Goal: Book appointment/travel/reservation

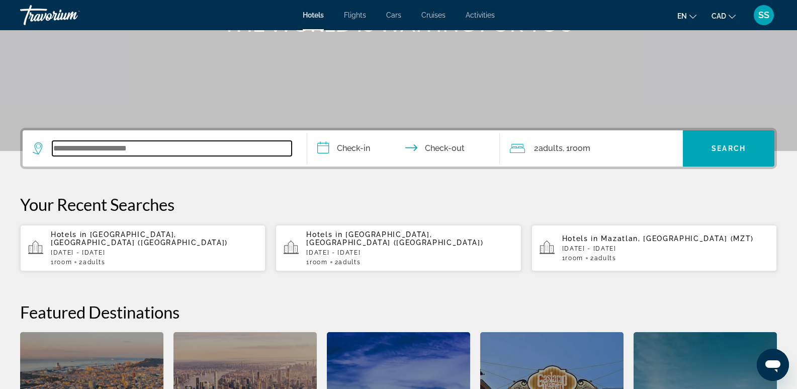
click at [141, 154] on input "Search widget" at bounding box center [171, 148] width 239 height 15
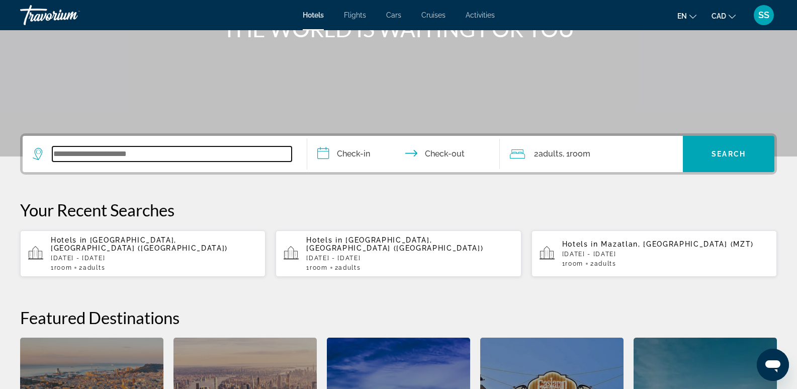
click at [161, 158] on input "Search widget" at bounding box center [171, 153] width 239 height 15
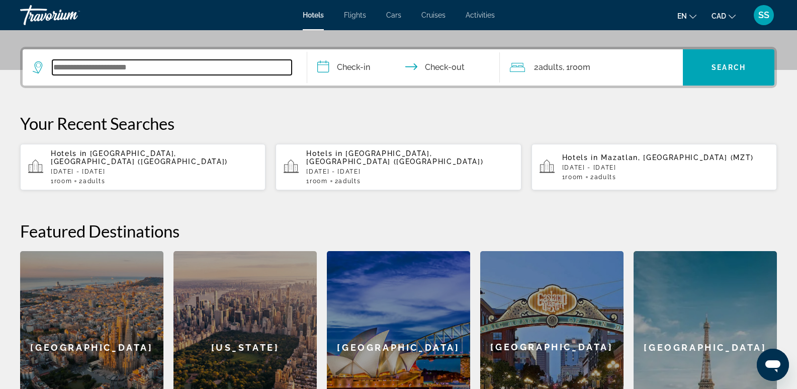
scroll to position [246, 0]
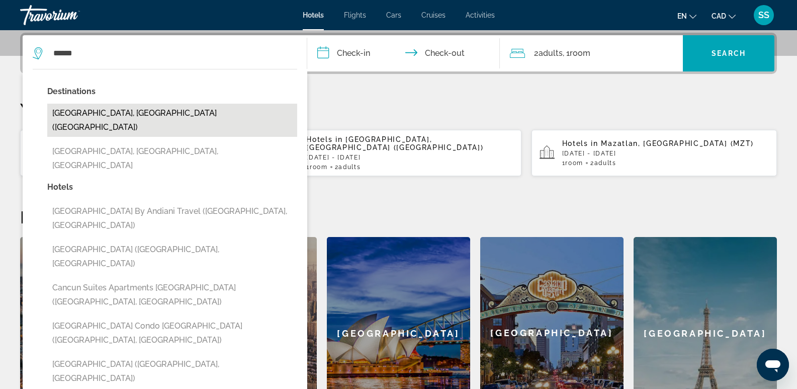
click at [129, 114] on button "[GEOGRAPHIC_DATA], [GEOGRAPHIC_DATA] ([GEOGRAPHIC_DATA])" at bounding box center [172, 120] width 250 height 33
type input "**********"
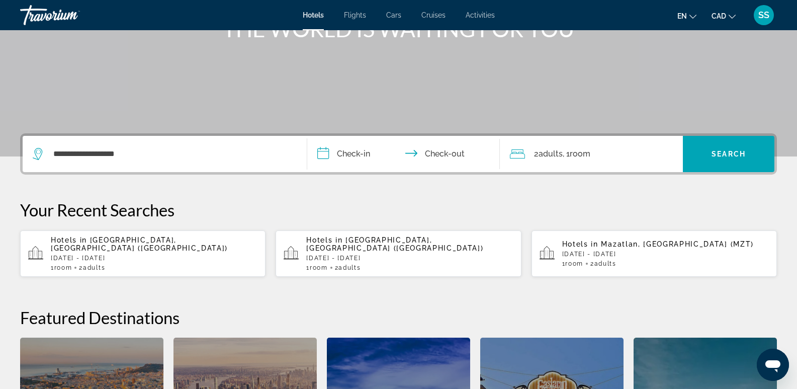
click at [362, 153] on input "**********" at bounding box center [405, 155] width 197 height 39
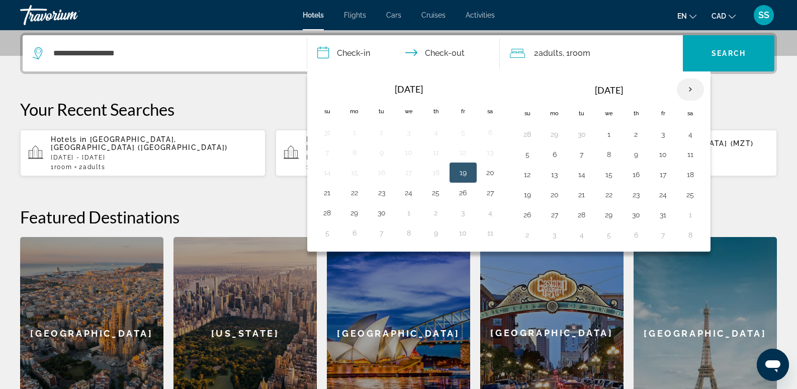
click at [695, 90] on th "Next month" at bounding box center [690, 89] width 27 height 22
click at [689, 90] on th "Next month" at bounding box center [690, 89] width 27 height 22
drag, startPoint x: 556, startPoint y: 176, endPoint x: 550, endPoint y: 193, distance: 18.0
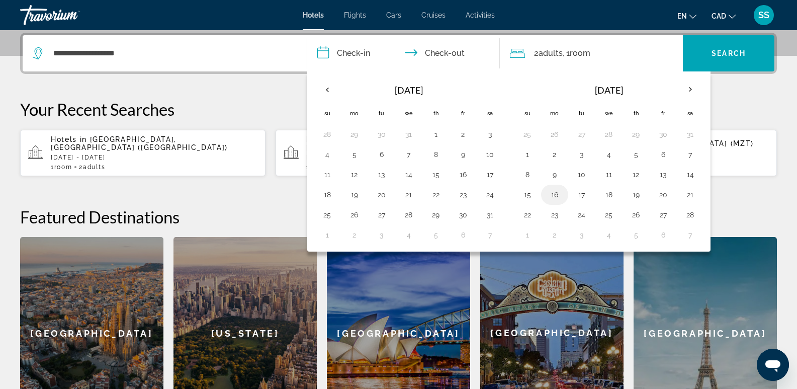
click at [556, 177] on button "9" at bounding box center [554, 174] width 16 height 14
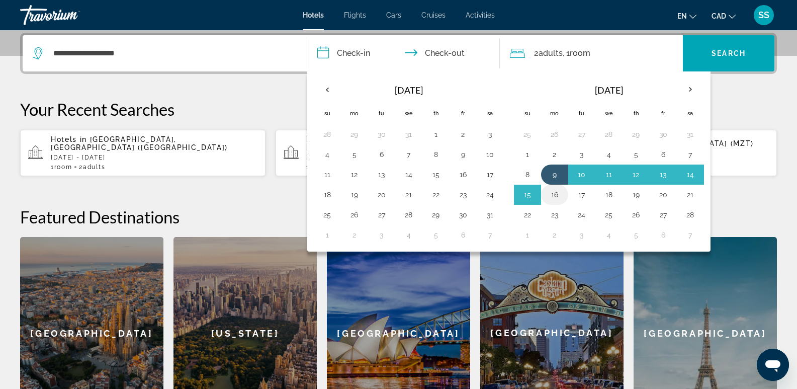
click at [550, 193] on button "16" at bounding box center [554, 194] width 16 height 14
type input "**********"
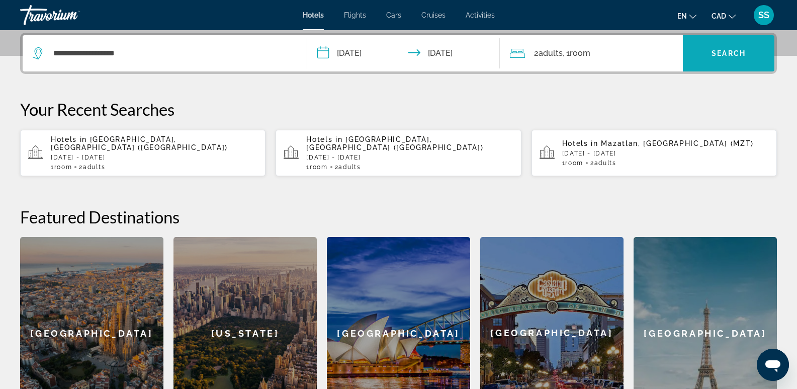
click at [724, 62] on span "Search widget" at bounding box center [728, 53] width 91 height 24
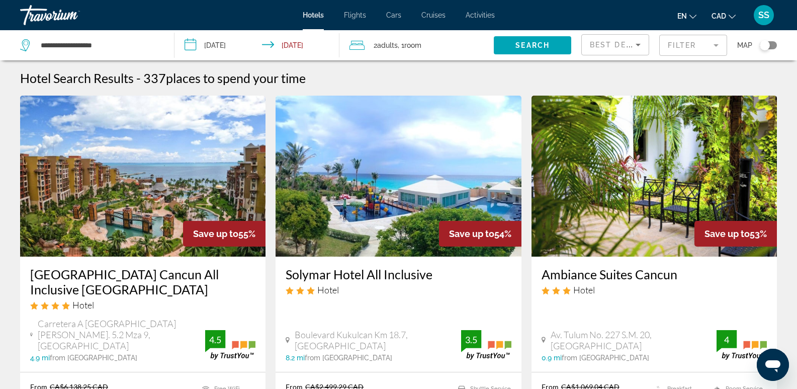
click at [770, 45] on div "Toggle map" at bounding box center [767, 45] width 17 height 8
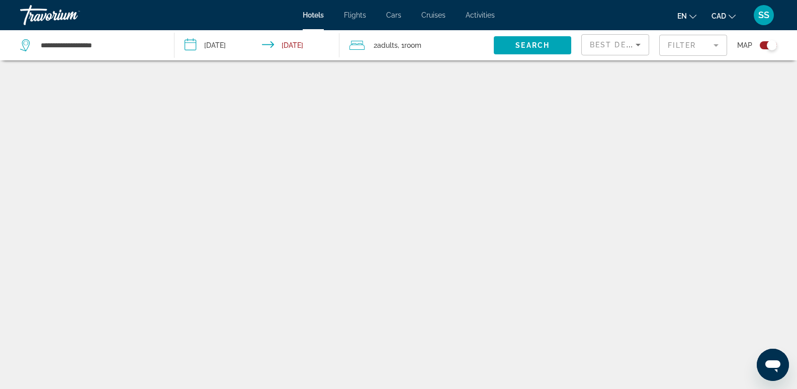
scroll to position [60, 0]
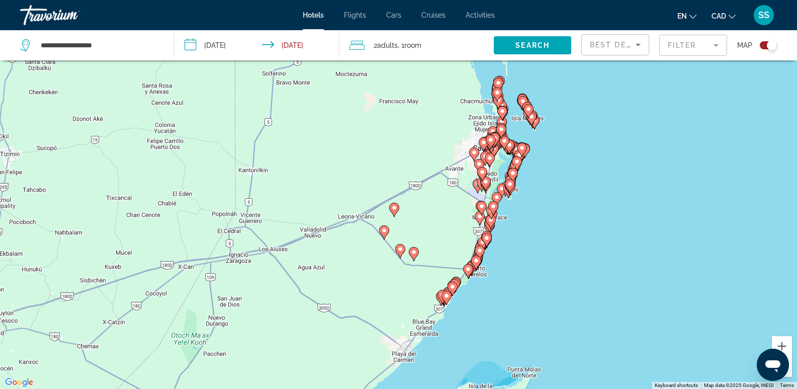
drag, startPoint x: 483, startPoint y: 269, endPoint x: 544, endPoint y: 272, distance: 61.9
click at [544, 272] on div "To activate drag with keyboard, press Alt + Enter. Once in keyboard drag state,…" at bounding box center [398, 194] width 797 height 389
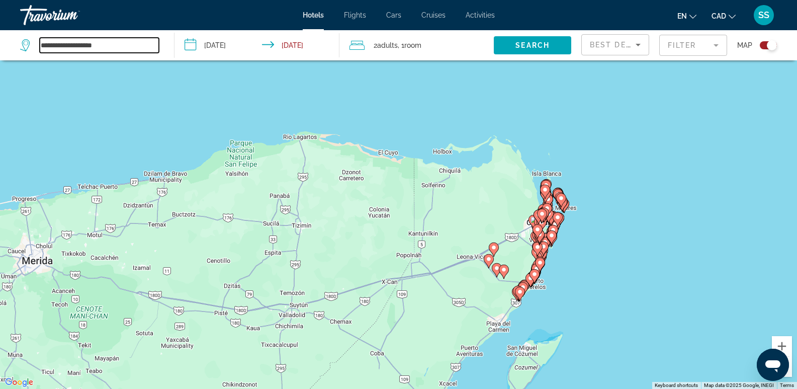
click at [124, 42] on input "**********" at bounding box center [99, 45] width 119 height 15
type input "*"
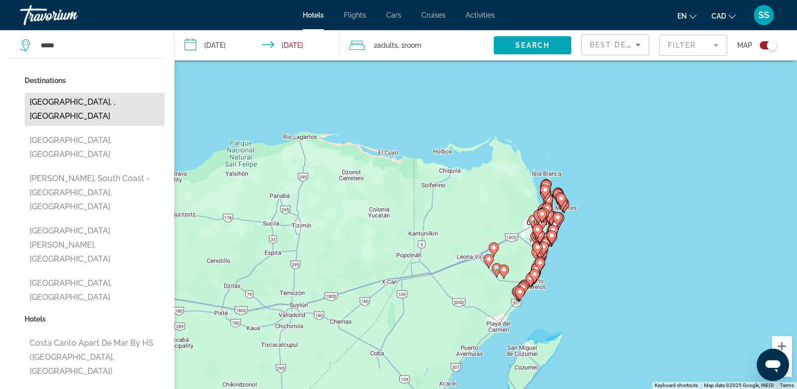
click at [98, 102] on button "[GEOGRAPHIC_DATA], , [GEOGRAPHIC_DATA]" at bounding box center [95, 108] width 140 height 33
type input "**********"
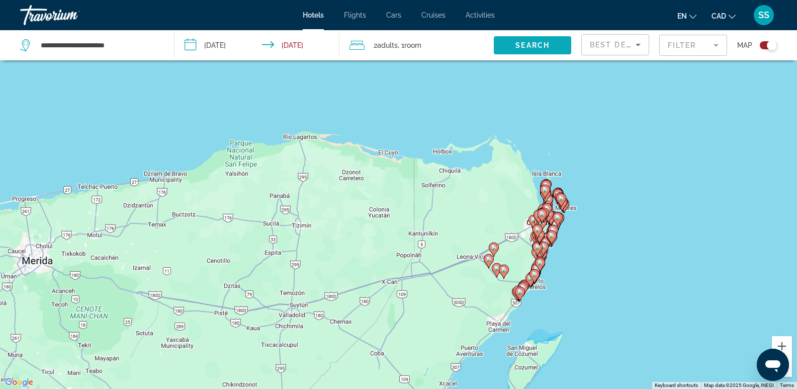
click at [539, 43] on span "Search" at bounding box center [532, 45] width 34 height 8
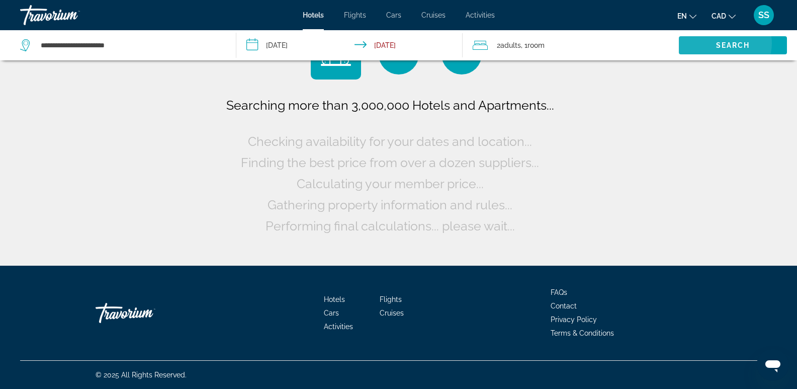
scroll to position [0, 0]
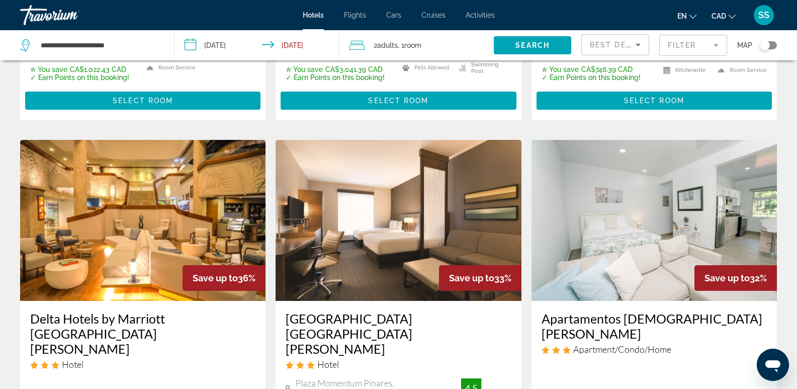
scroll to position [294, 0]
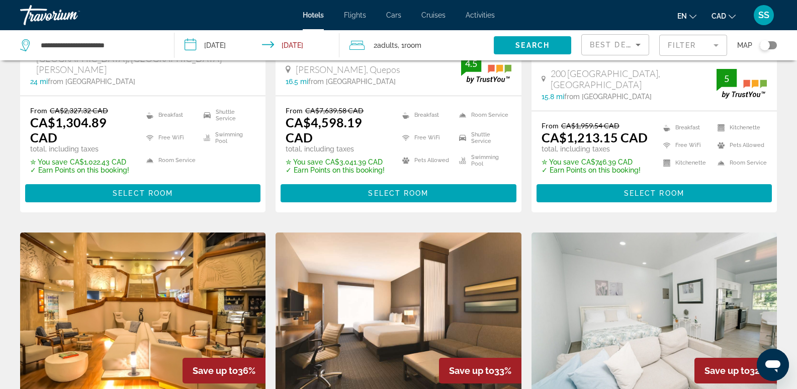
click at [774, 44] on div "Toggle map" at bounding box center [767, 45] width 17 height 8
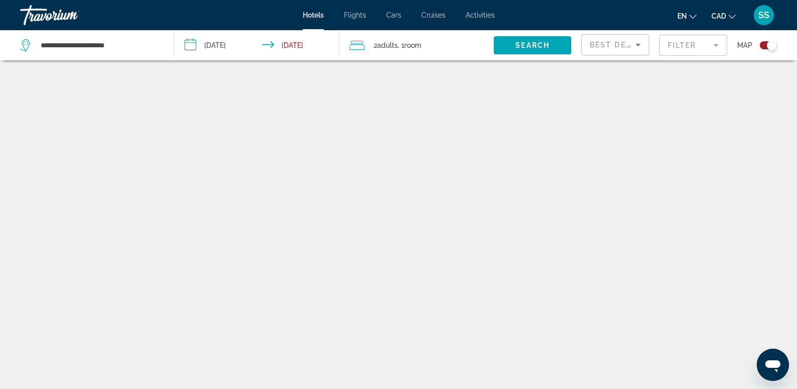
scroll to position [60, 0]
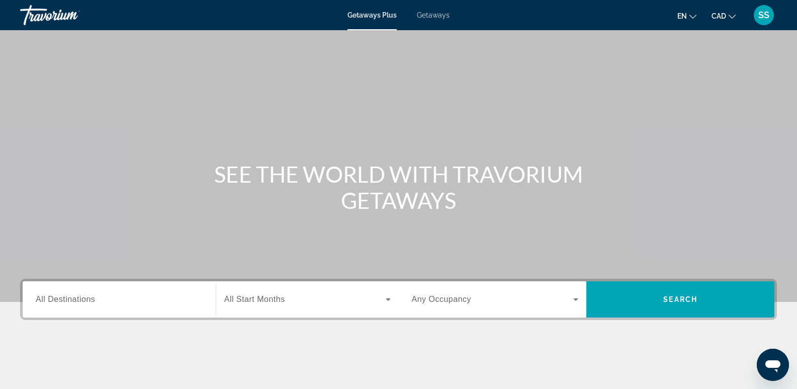
click at [430, 13] on span "Getaways" at bounding box center [433, 15] width 33 height 8
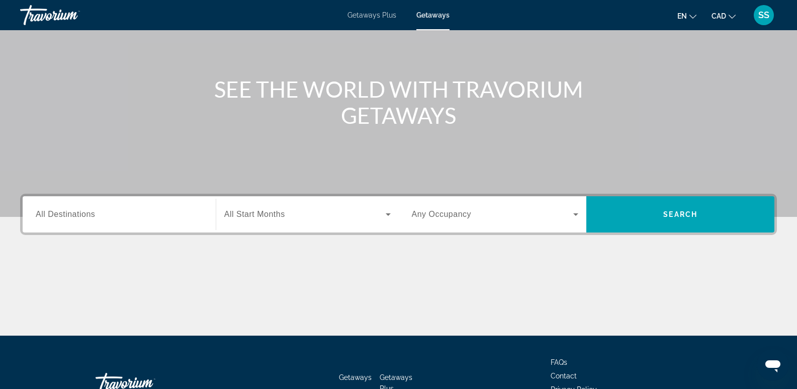
scroll to position [101, 0]
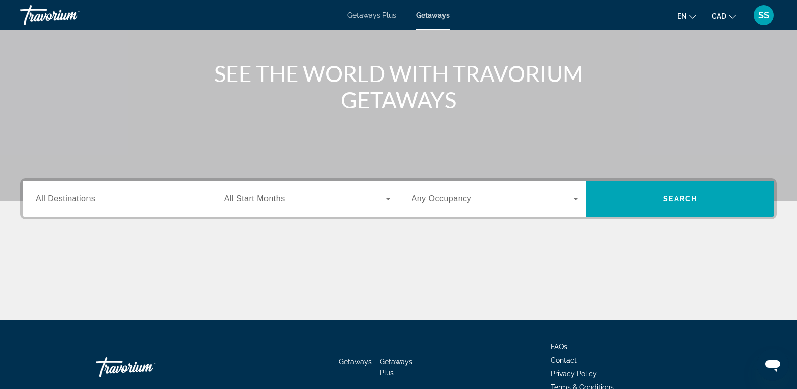
click at [92, 199] on span "All Destinations" at bounding box center [65, 198] width 59 height 9
click at [92, 199] on input "Destination All Destinations" at bounding box center [119, 199] width 167 height 12
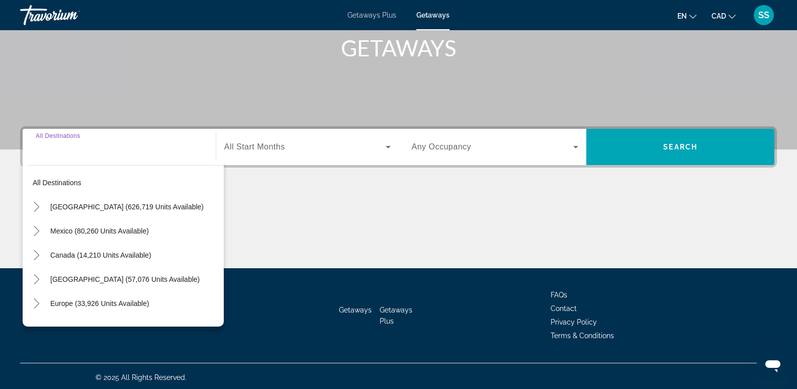
scroll to position [155, 0]
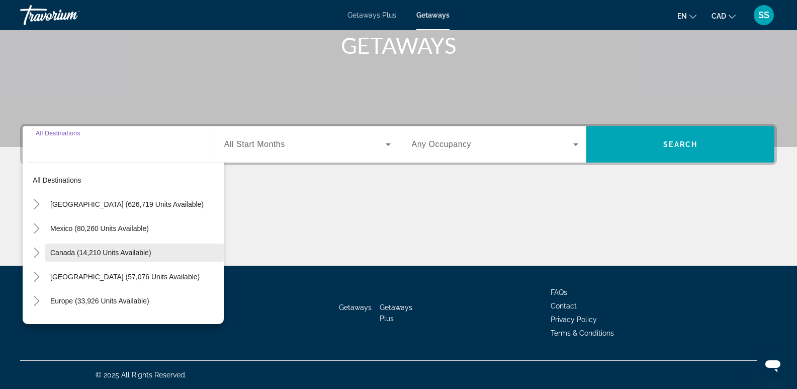
click at [81, 250] on span "Canada (14,210 units available)" at bounding box center [100, 252] width 101 height 8
type input "**********"
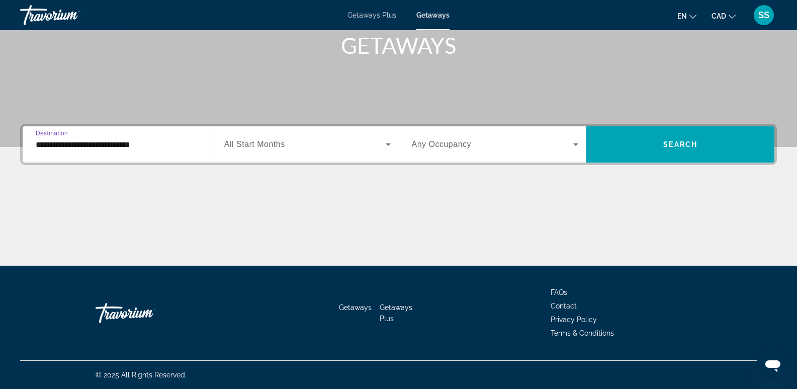
click at [386, 144] on icon "Search widget" at bounding box center [388, 144] width 5 height 3
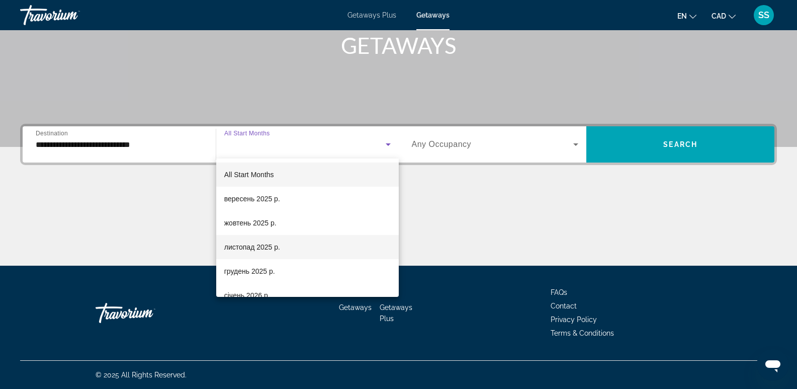
click at [256, 244] on span "листопад 2025 р." at bounding box center [252, 247] width 56 height 12
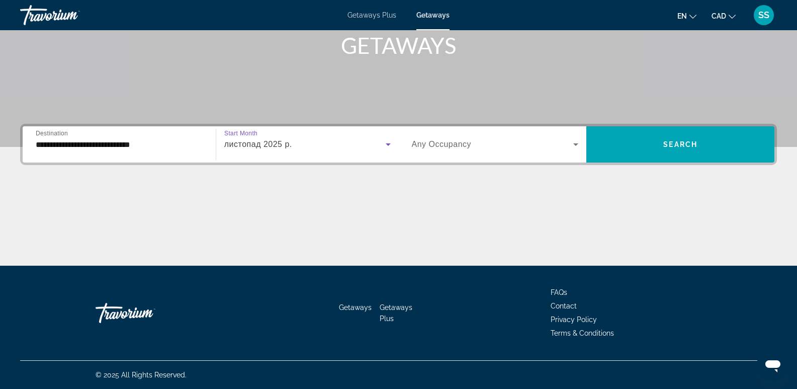
click at [569, 143] on icon "Search widget" at bounding box center [575, 144] width 12 height 12
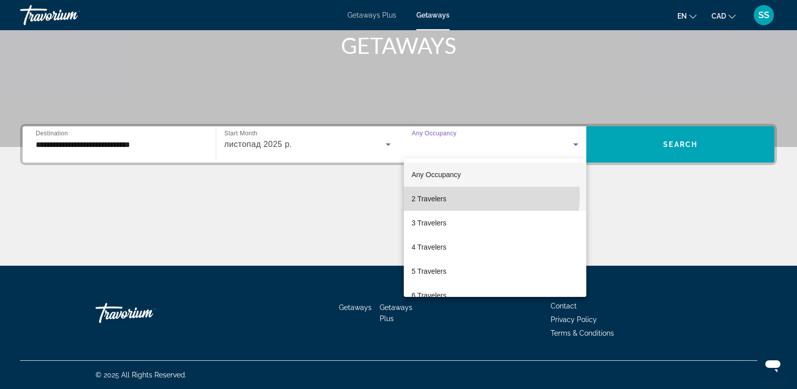
click at [450, 194] on mat-option "2 Travelers" at bounding box center [495, 198] width 183 height 24
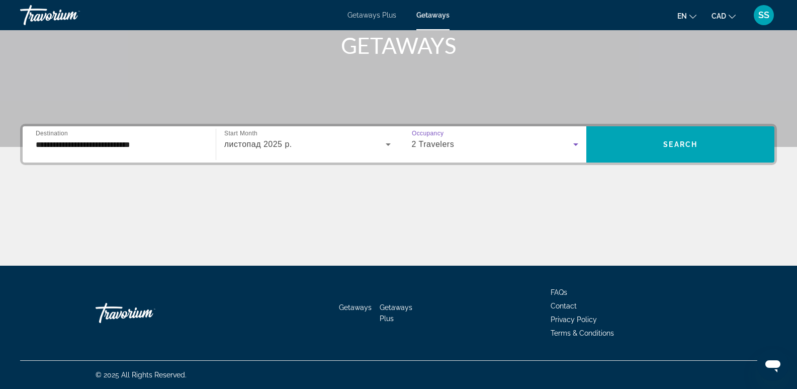
click at [569, 139] on icon "Search widget" at bounding box center [575, 144] width 12 height 12
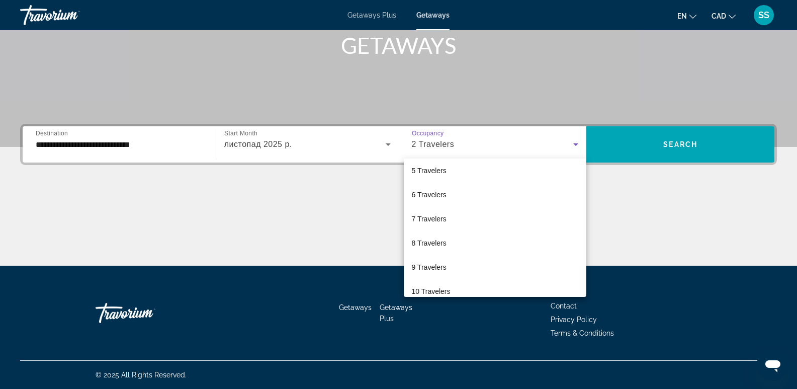
scroll to position [111, 0]
click at [652, 180] on div at bounding box center [398, 194] width 797 height 389
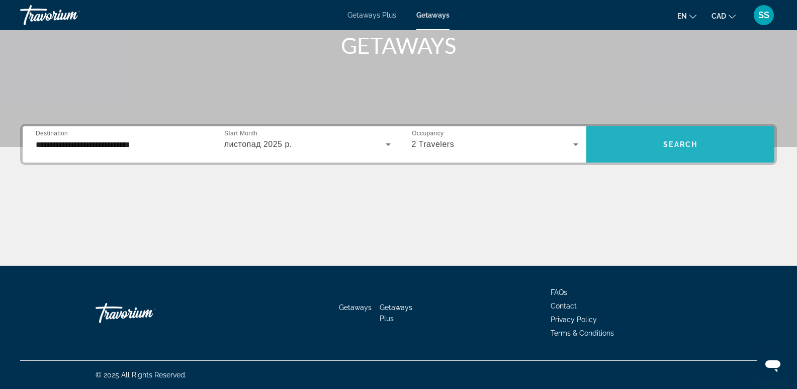
click at [674, 152] on span "Search widget" at bounding box center [680, 144] width 188 height 24
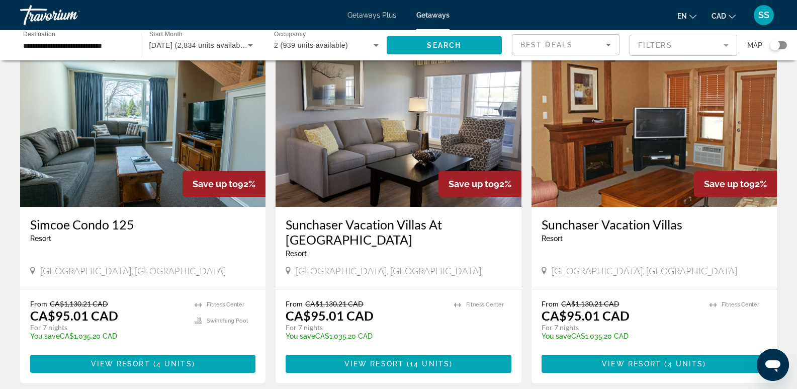
scroll to position [754, 0]
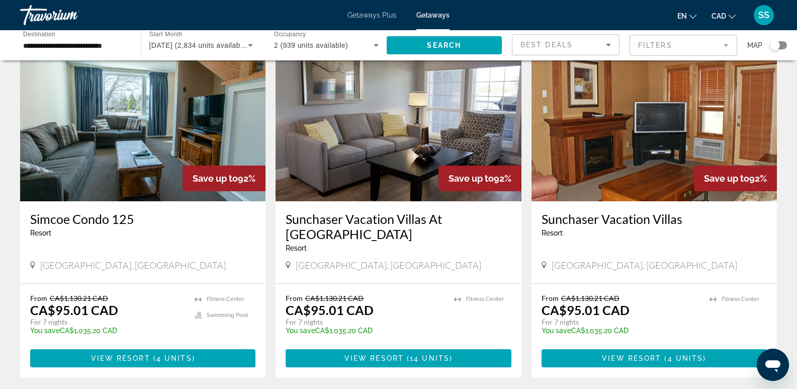
click at [624, 154] on img "Main content" at bounding box center [653, 120] width 245 height 161
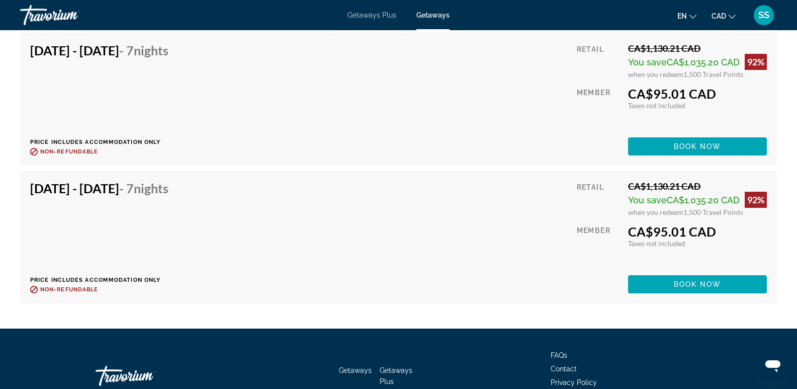
scroll to position [1960, 0]
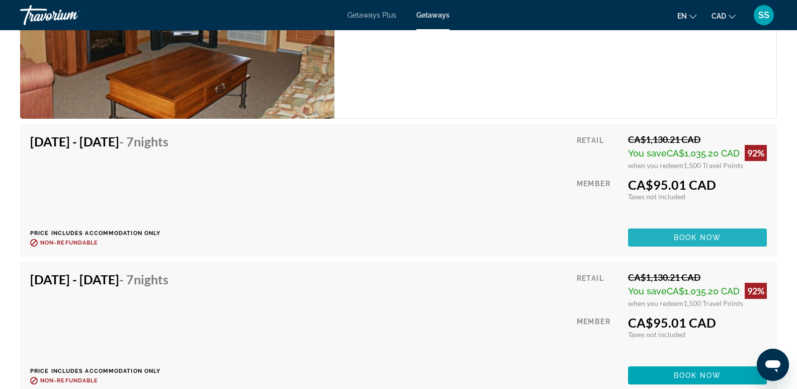
click at [719, 240] on span "Book now" at bounding box center [698, 237] width 48 height 8
